Goal: Transaction & Acquisition: Download file/media

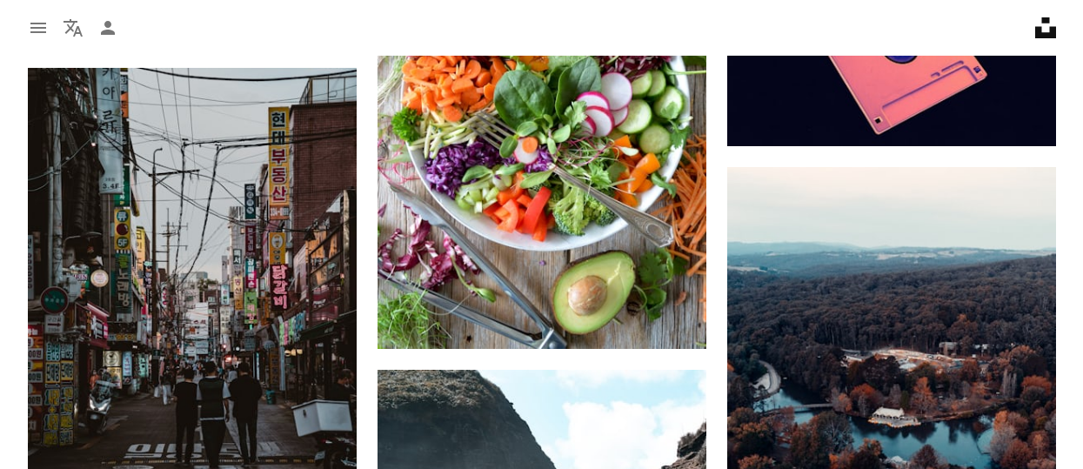
scroll to position [870, 0]
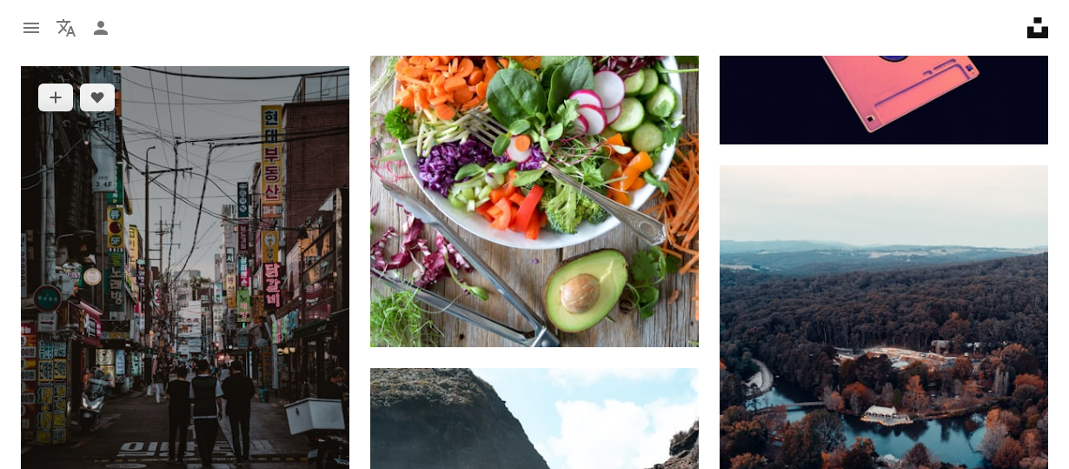
click at [164, 257] on img at bounding box center [185, 312] width 329 height 493
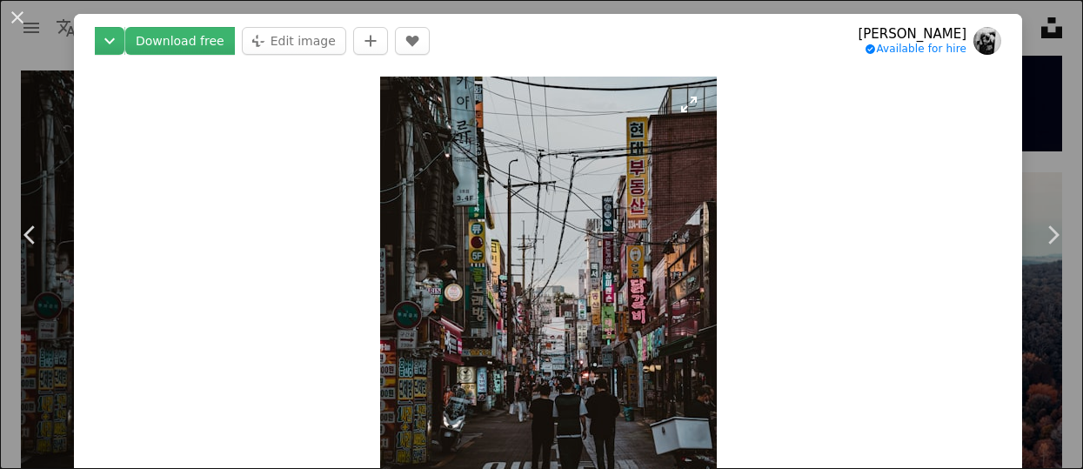
click at [554, 255] on img "Zoom in on this image" at bounding box center [548, 329] width 336 height 505
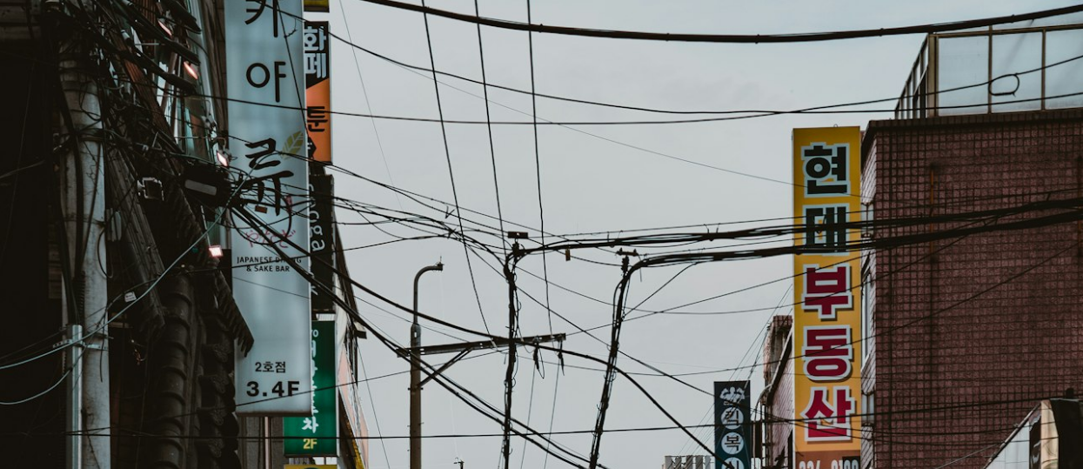
scroll to position [560, 0]
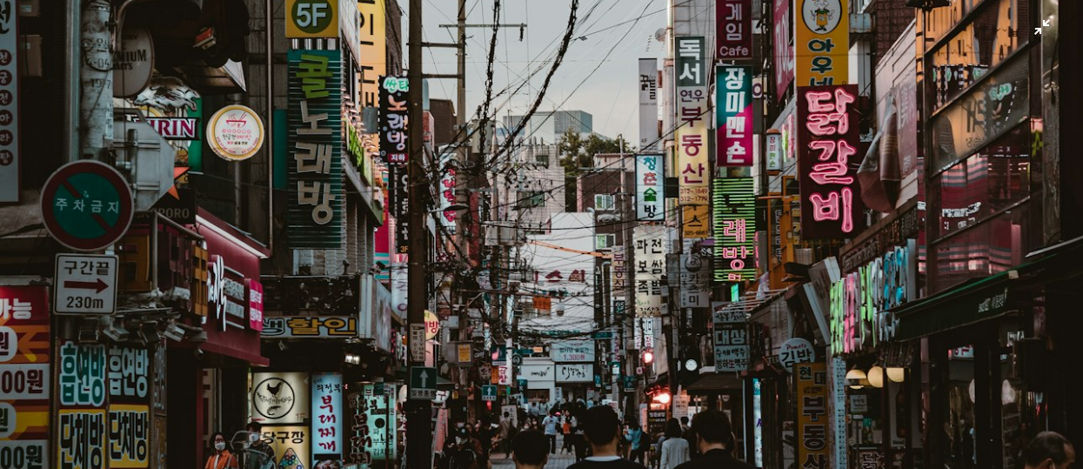
click at [503, 113] on img "Zoom out on this image" at bounding box center [541, 252] width 1084 height 1626
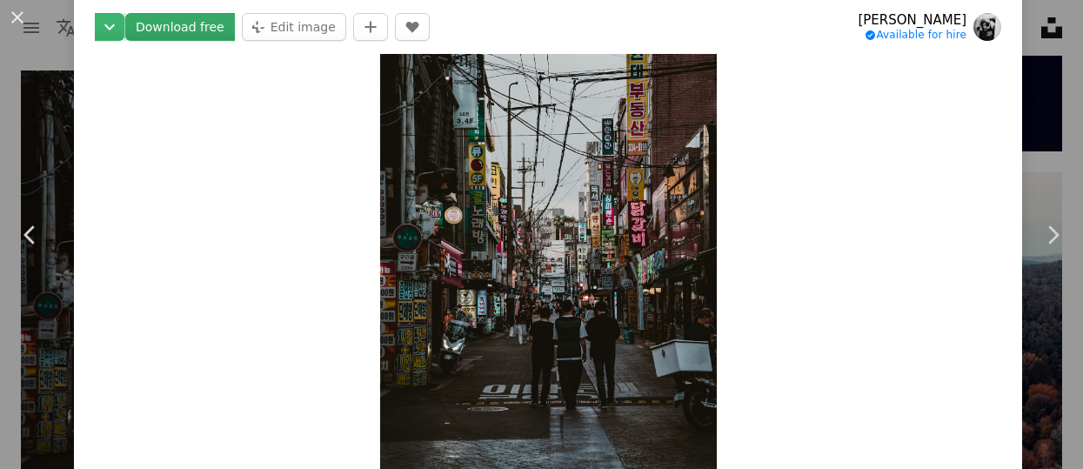
click at [177, 21] on link "Download free" at bounding box center [180, 27] width 110 height 28
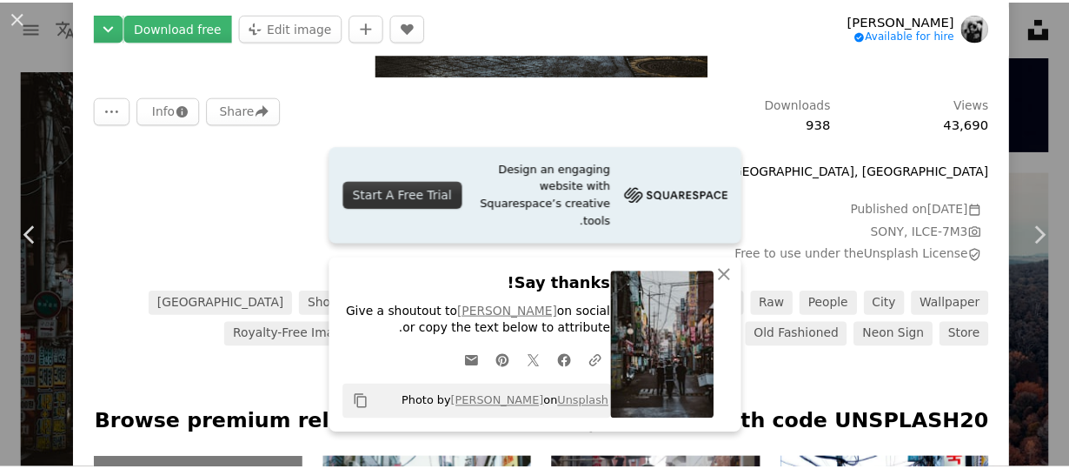
scroll to position [511, 0]
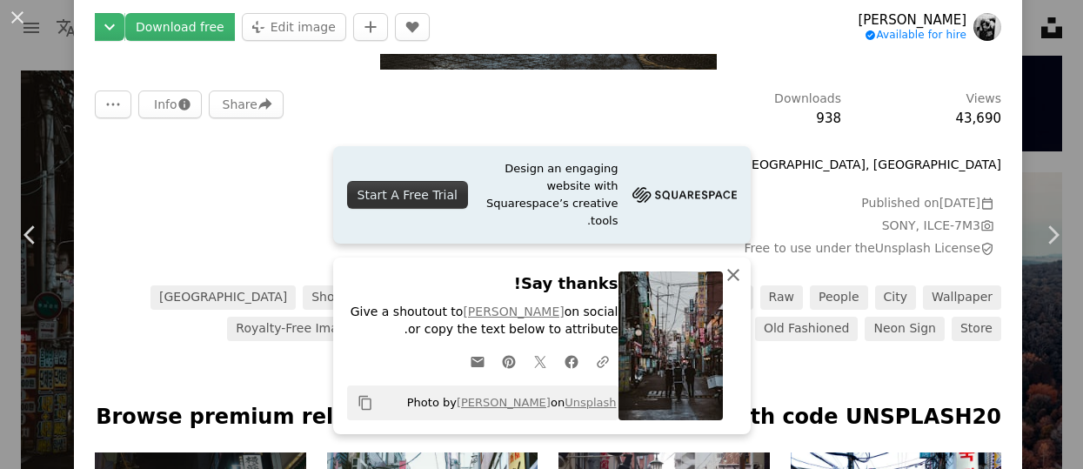
click at [727, 275] on icon "button" at bounding box center [733, 275] width 12 height 12
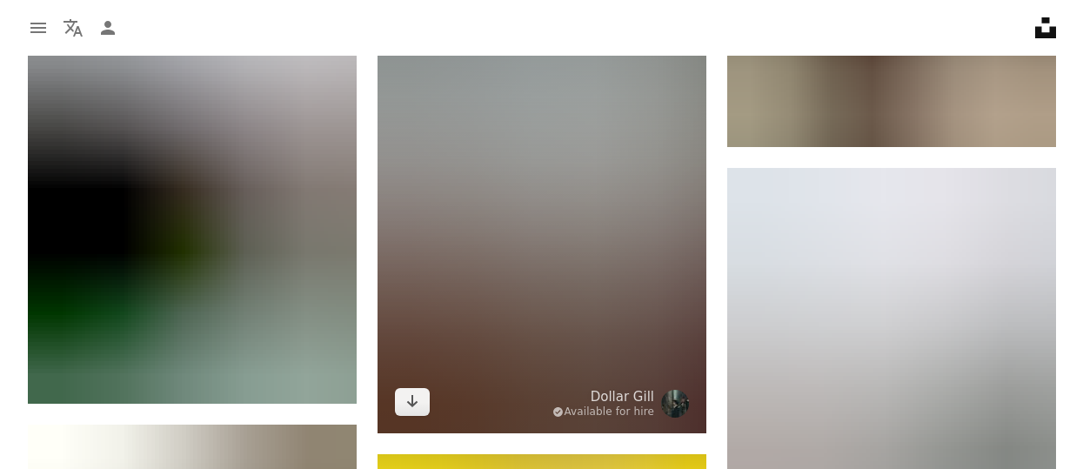
scroll to position [1565, 0]
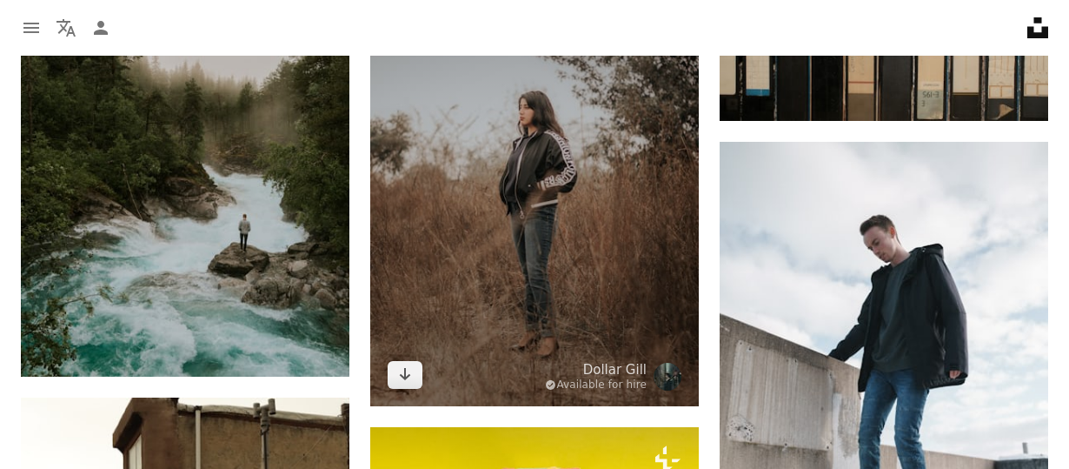
click at [523, 205] on img at bounding box center [534, 159] width 329 height 493
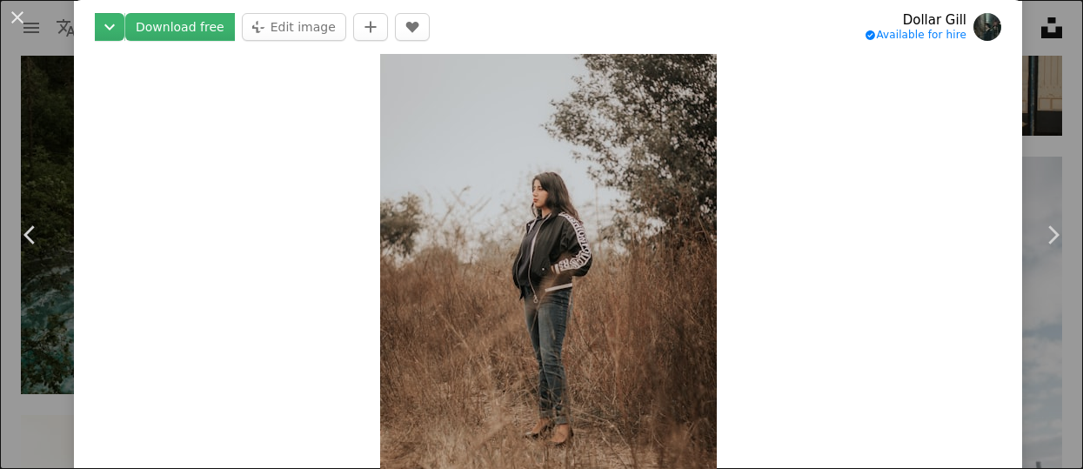
scroll to position [174, 0]
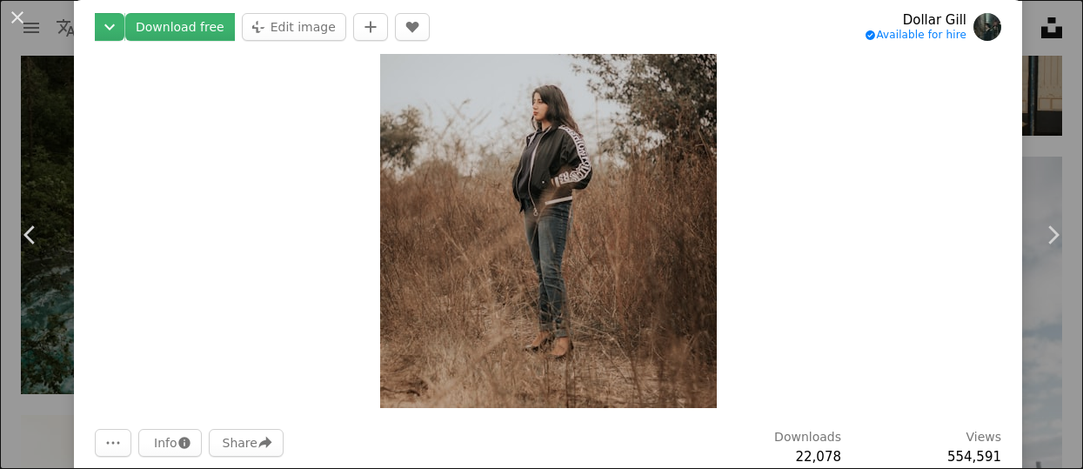
click at [576, 191] on img "Zoom in on this image" at bounding box center [548, 155] width 336 height 505
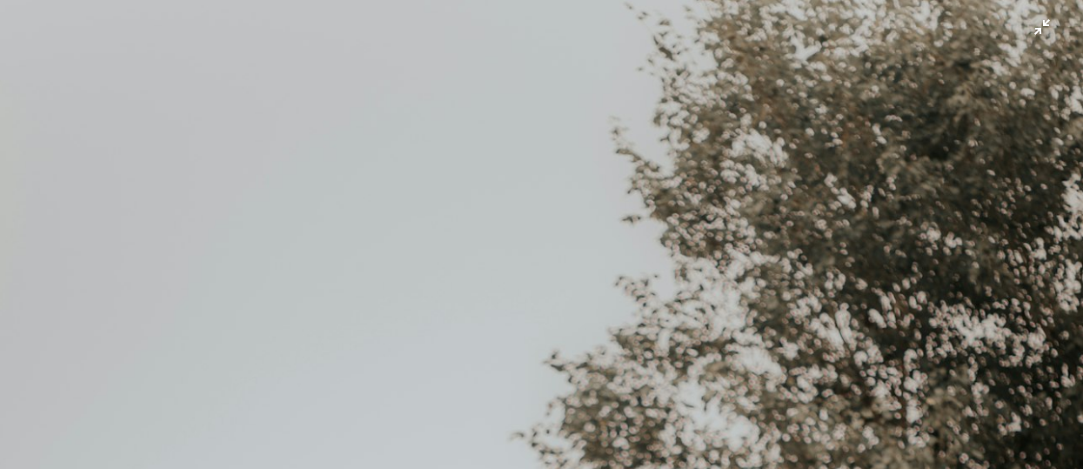
scroll to position [560, 0]
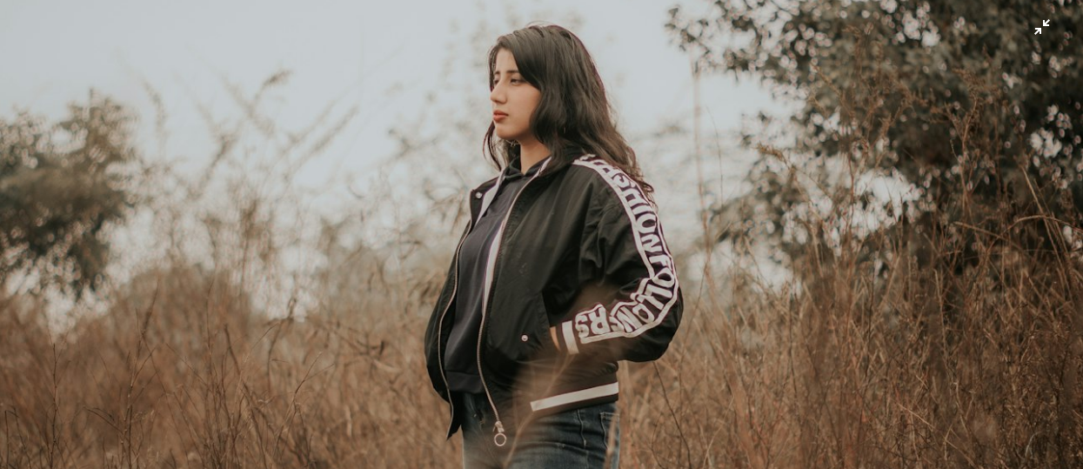
click at [1030, 32] on img "Zoom out on this image" at bounding box center [541, 252] width 1084 height 1626
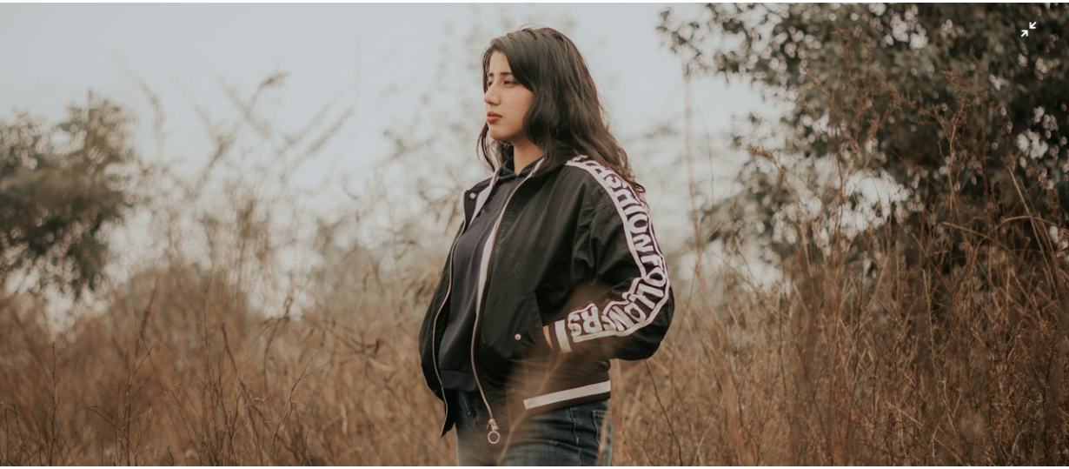
scroll to position [113, 0]
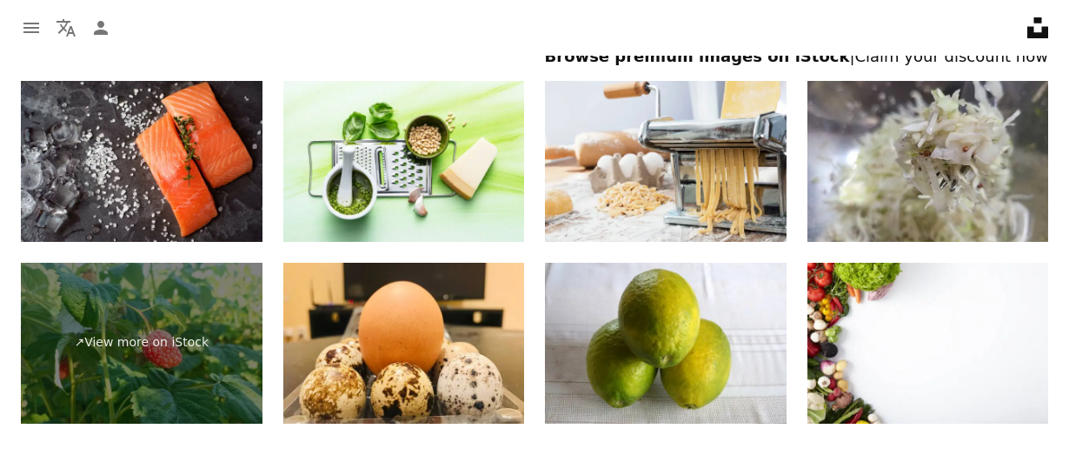
scroll to position [3565, 0]
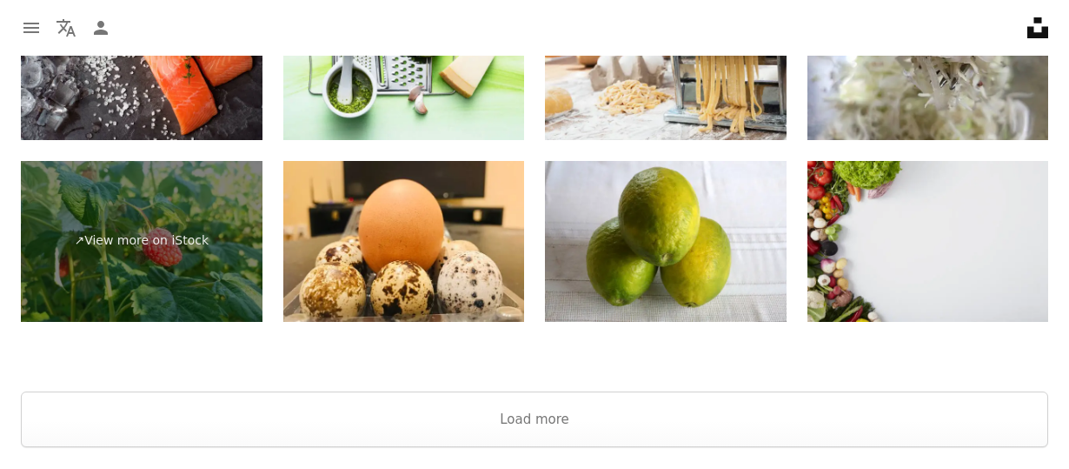
click at [857, 248] on img at bounding box center [929, 241] width 242 height 161
